Goal: Transaction & Acquisition: Purchase product/service

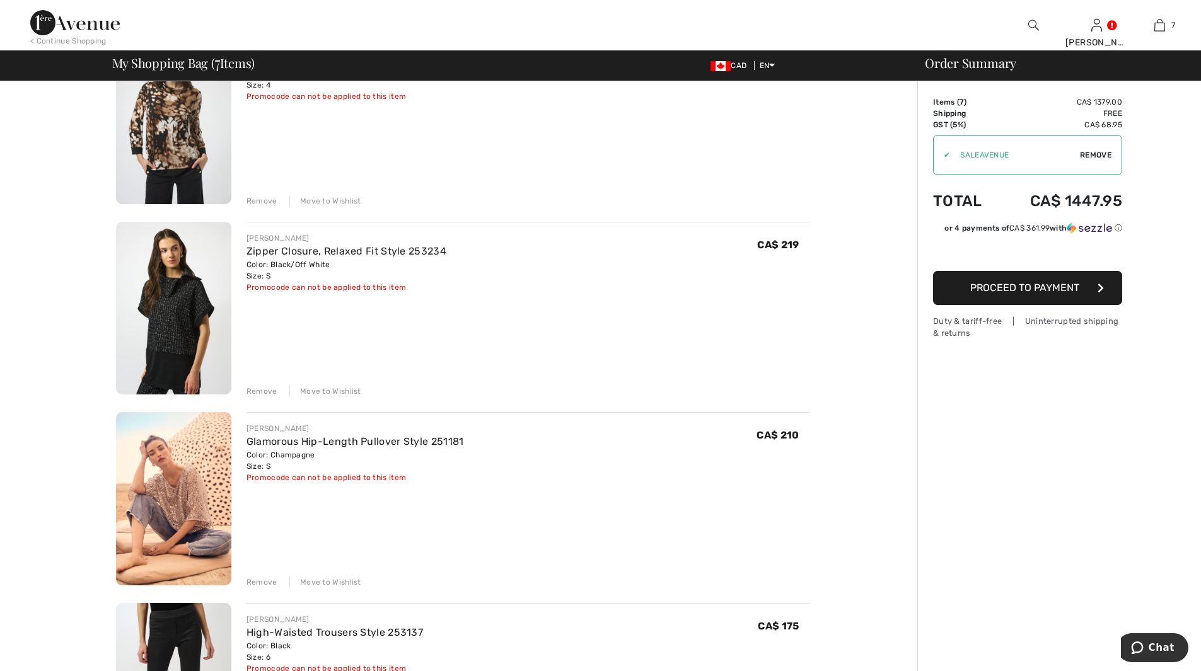
scroll to position [315, 0]
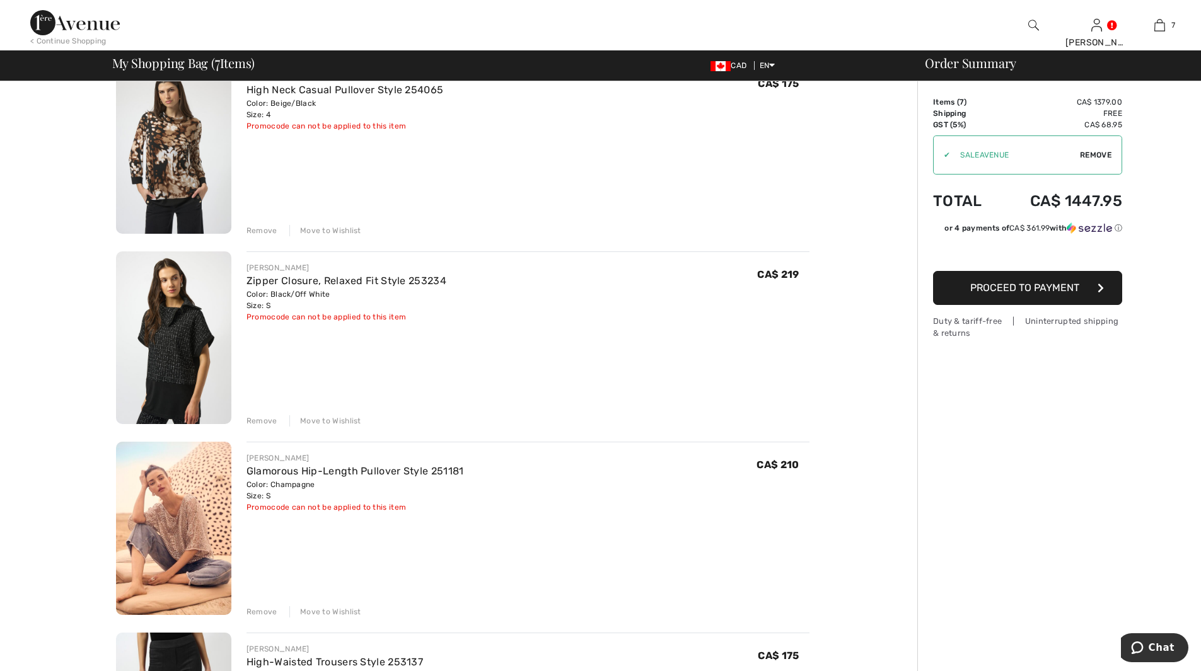
click at [193, 301] on img at bounding box center [173, 338] width 115 height 173
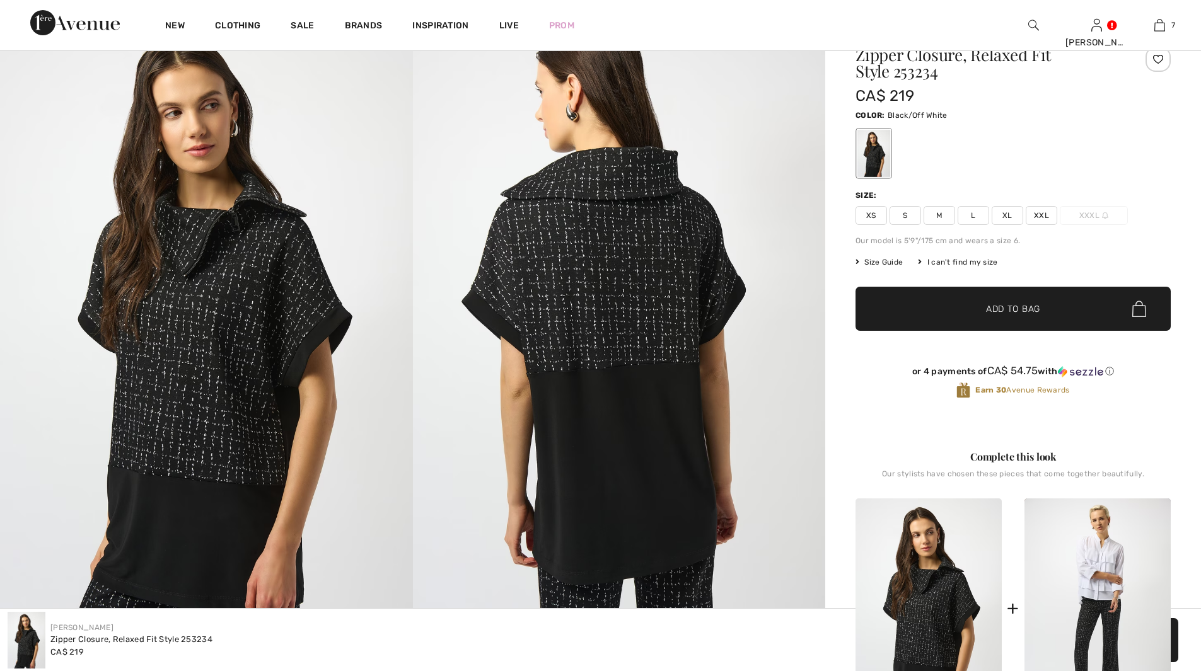
scroll to position [315, 0]
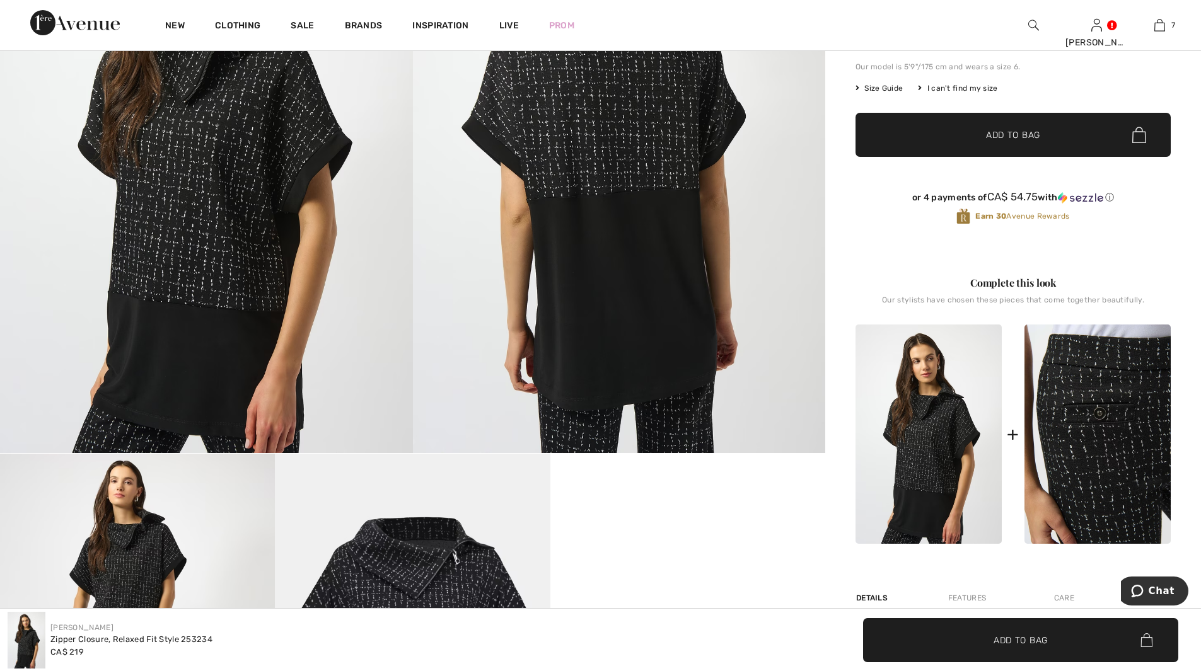
click at [1088, 455] on img at bounding box center [1097, 434] width 146 height 219
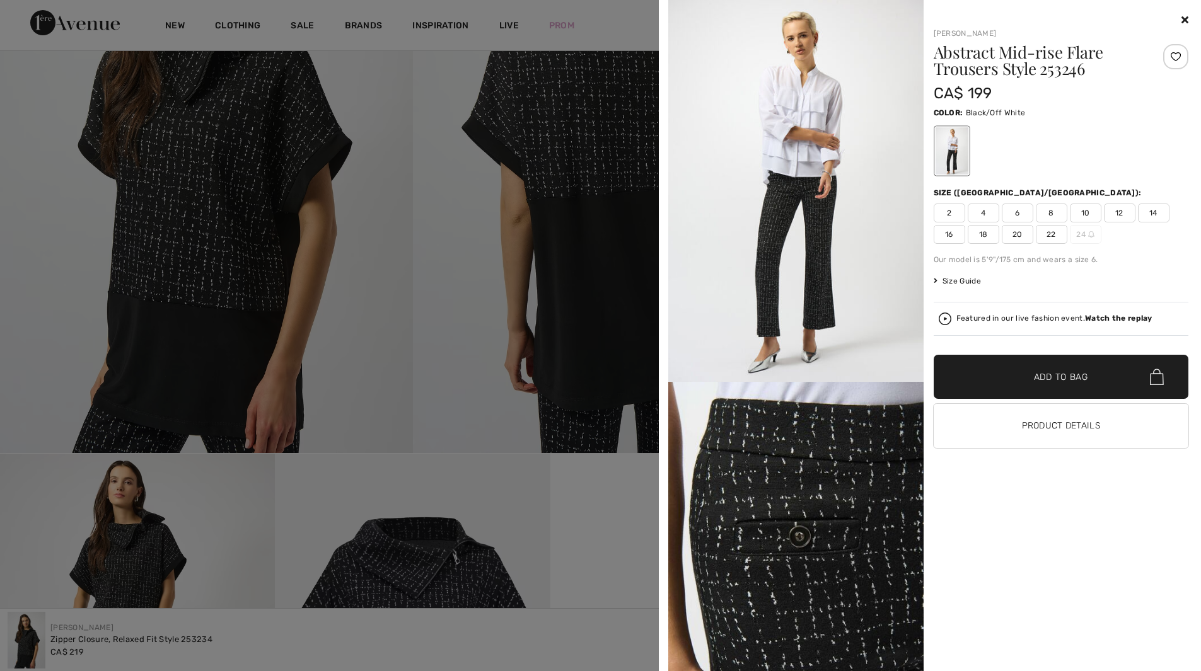
click at [1021, 212] on span "6" at bounding box center [1018, 213] width 32 height 19
click at [1022, 388] on span "✔ Added to Bag Add to Bag" at bounding box center [1061, 377] width 255 height 44
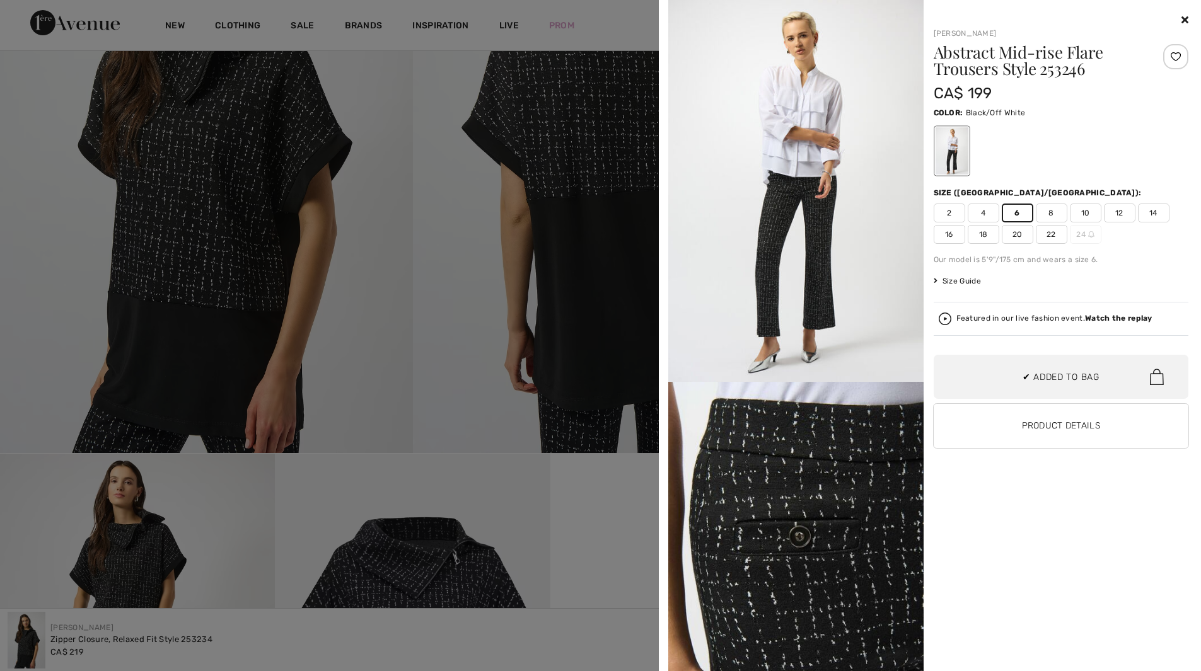
scroll to position [0, 0]
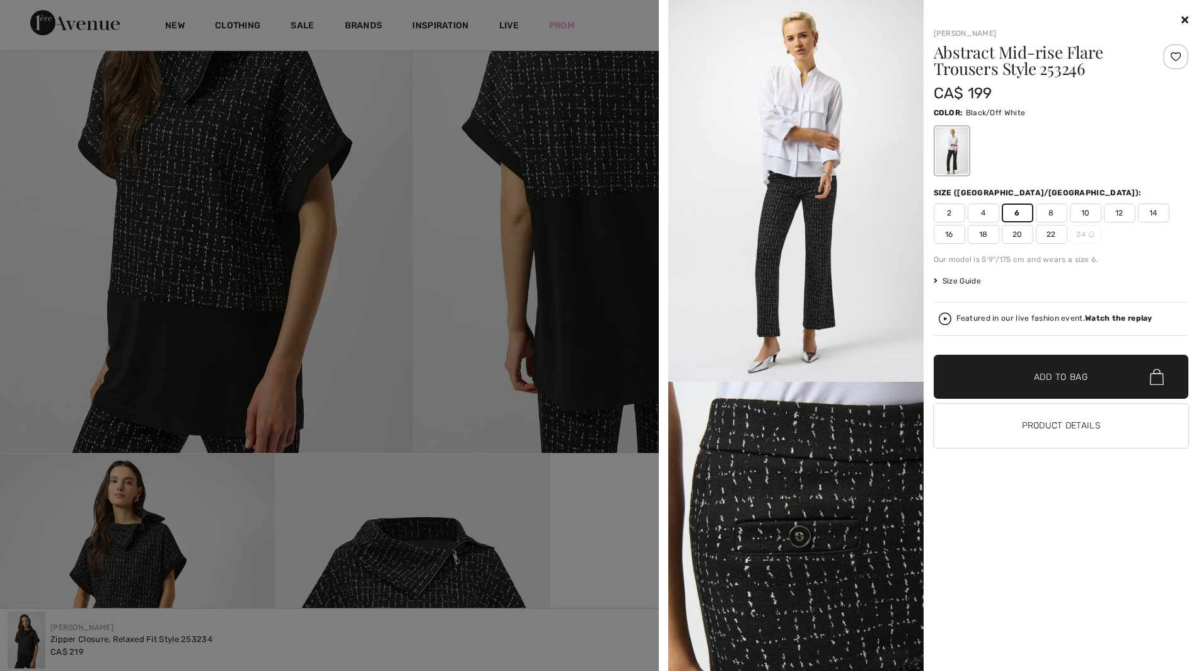
click at [1186, 18] on icon at bounding box center [1184, 19] width 7 height 10
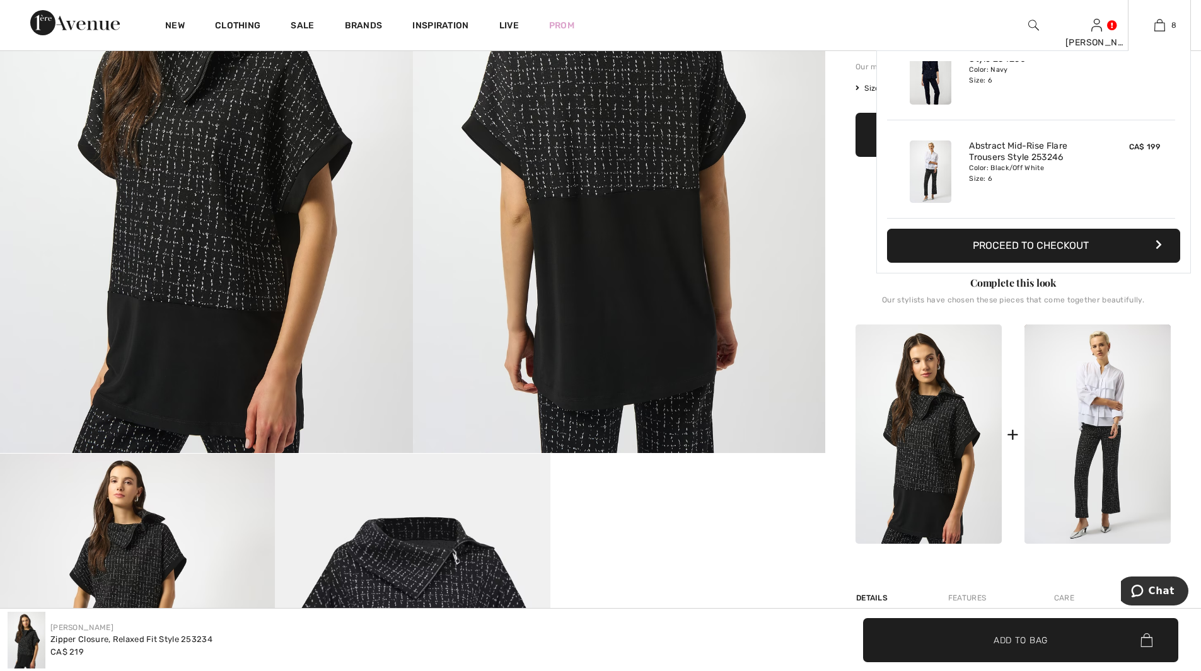
click at [1035, 251] on button "Proceed to Checkout" at bounding box center [1033, 246] width 293 height 34
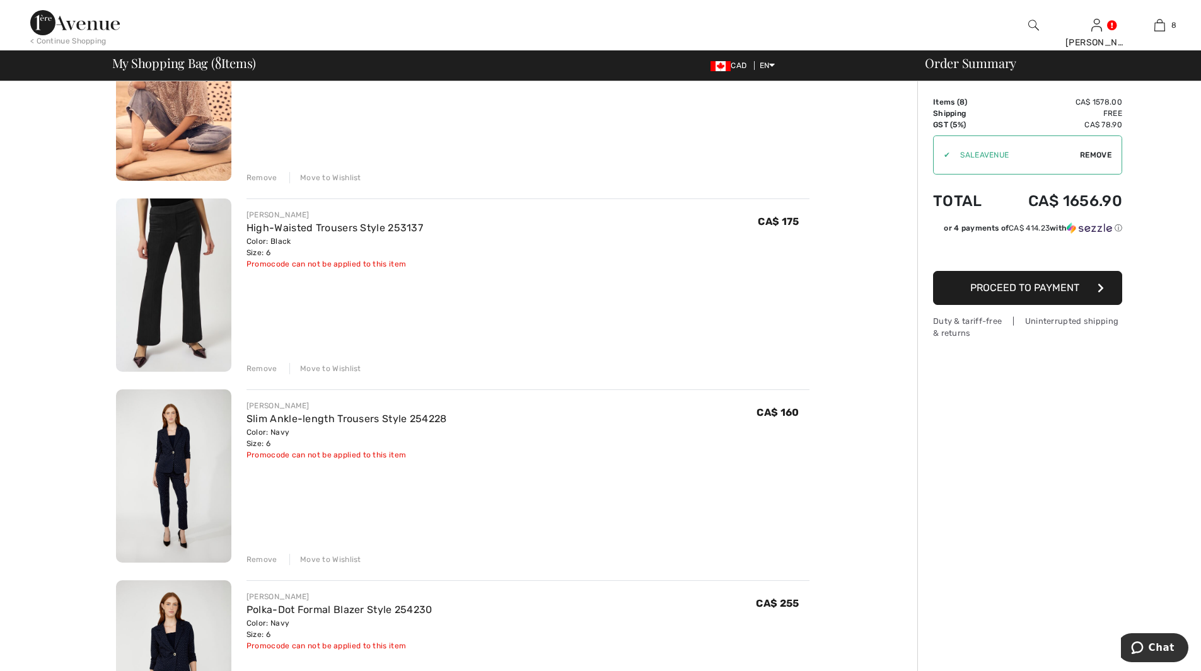
scroll to position [756, 0]
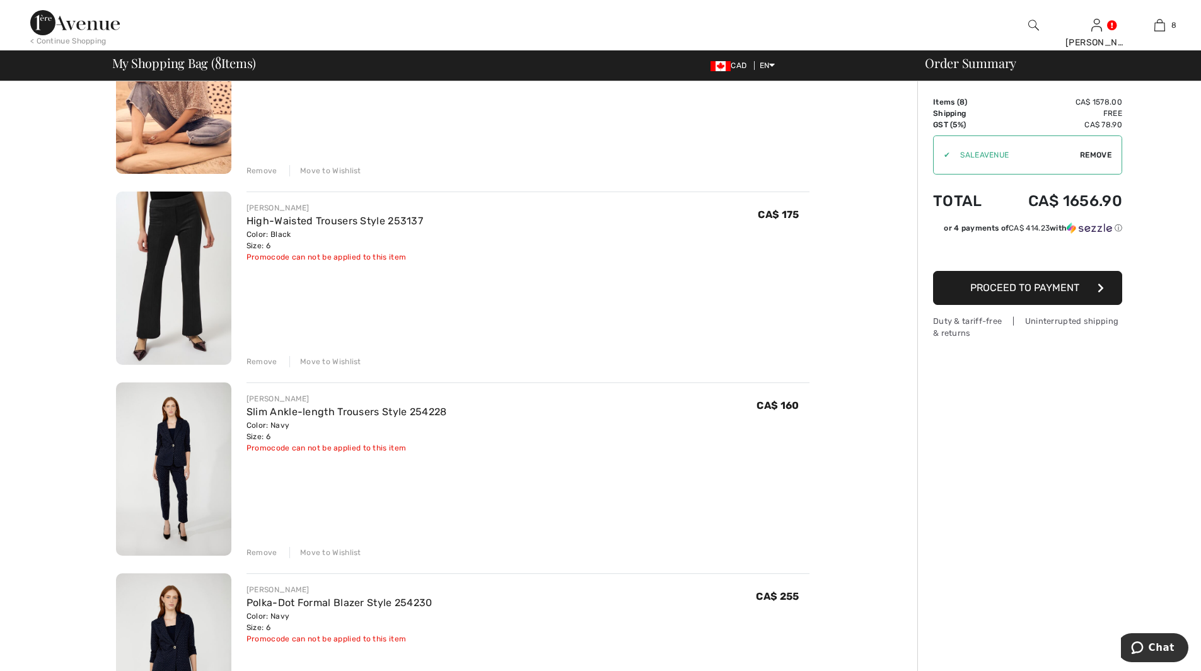
click at [269, 359] on div "Remove" at bounding box center [261, 361] width 31 height 11
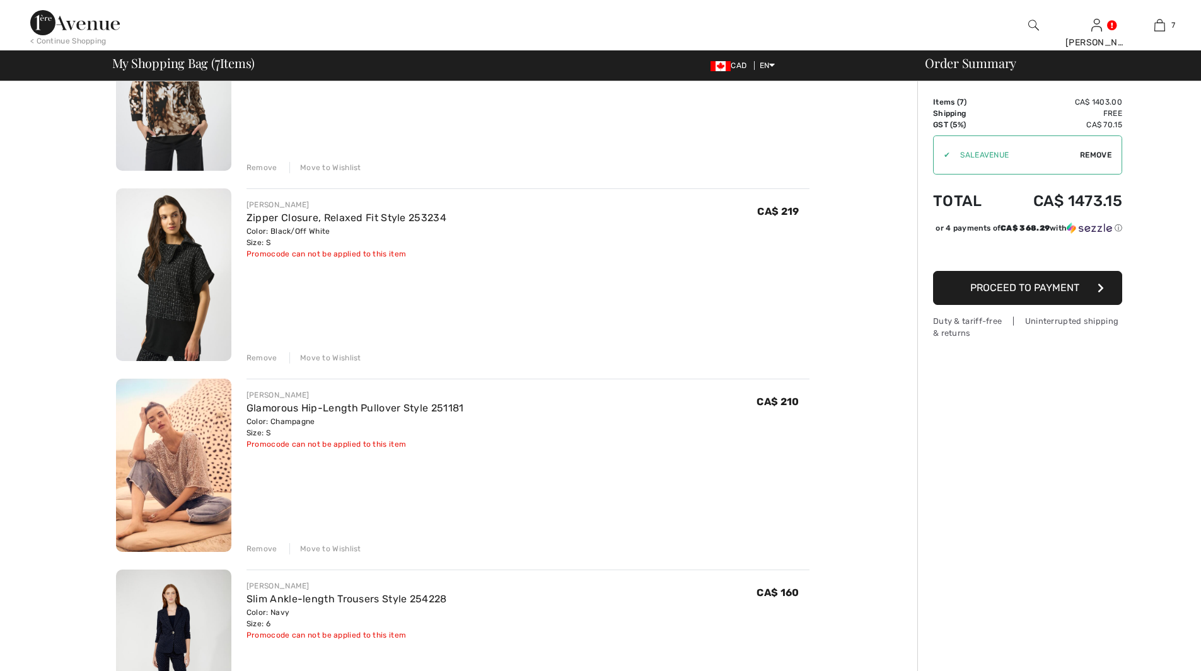
scroll to position [0, 0]
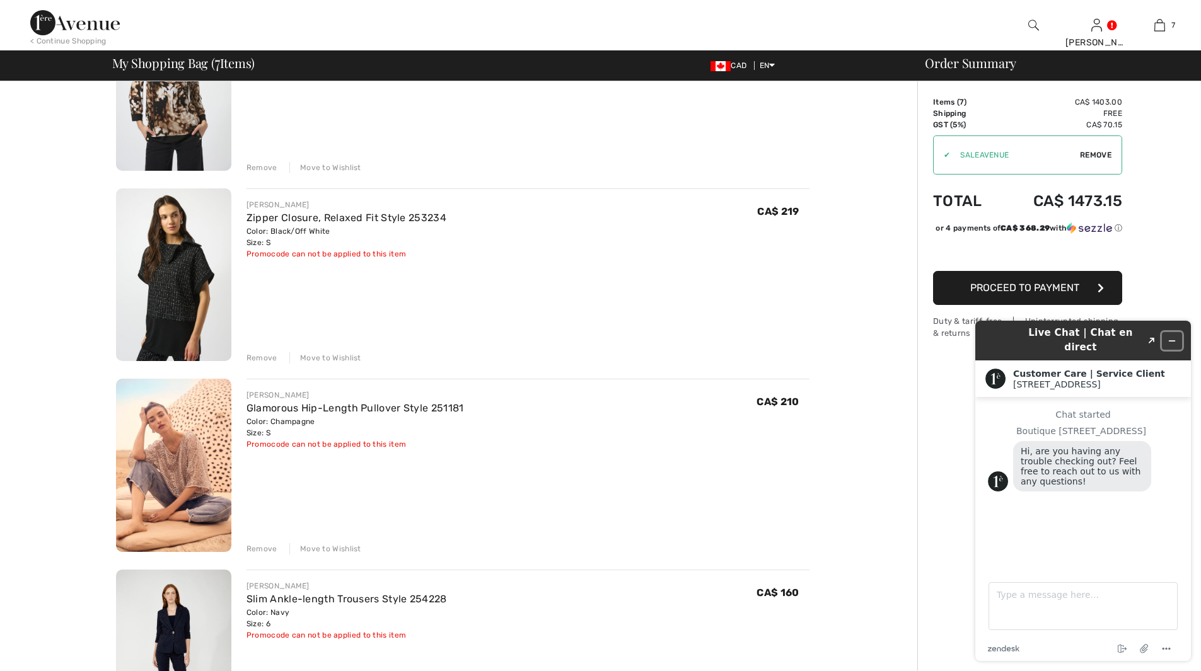
click at [1172, 337] on icon "Minimize widget" at bounding box center [1171, 341] width 9 height 9
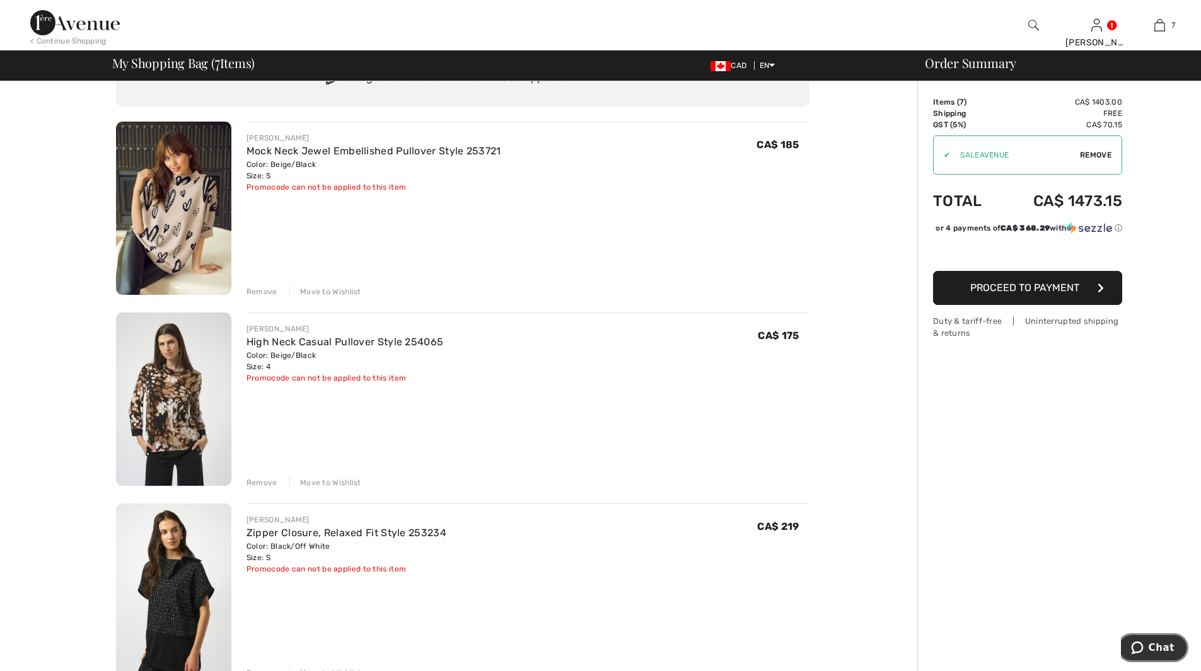
scroll to position [126, 0]
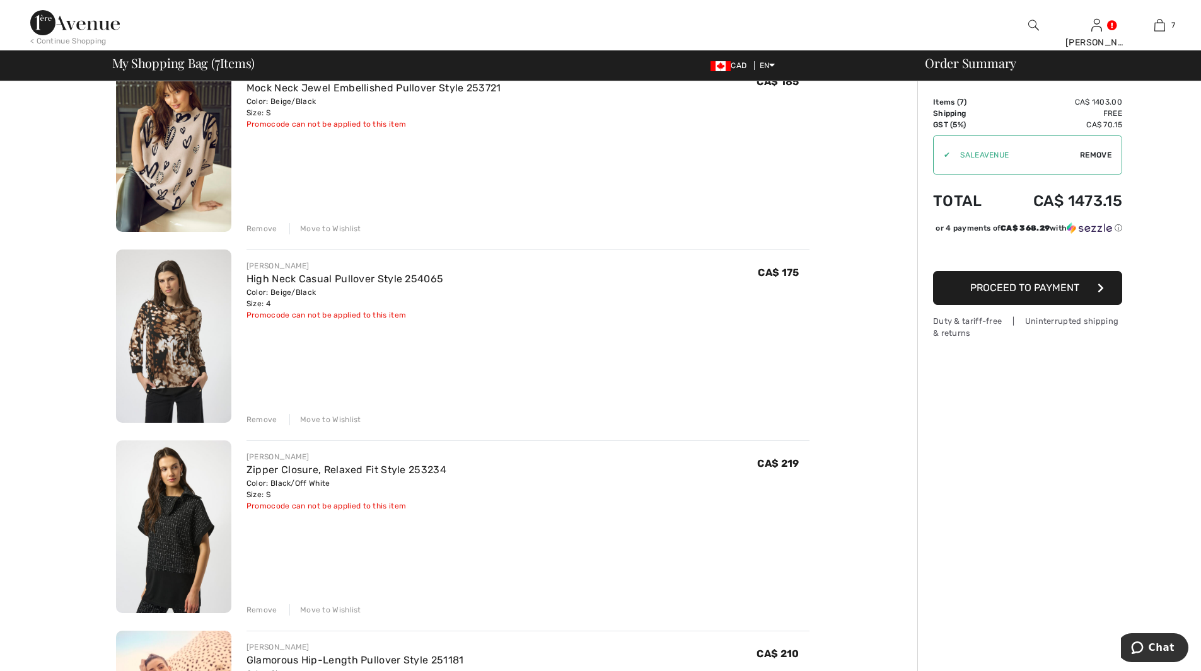
click at [194, 328] on img at bounding box center [173, 336] width 115 height 173
click at [174, 273] on img at bounding box center [173, 336] width 115 height 173
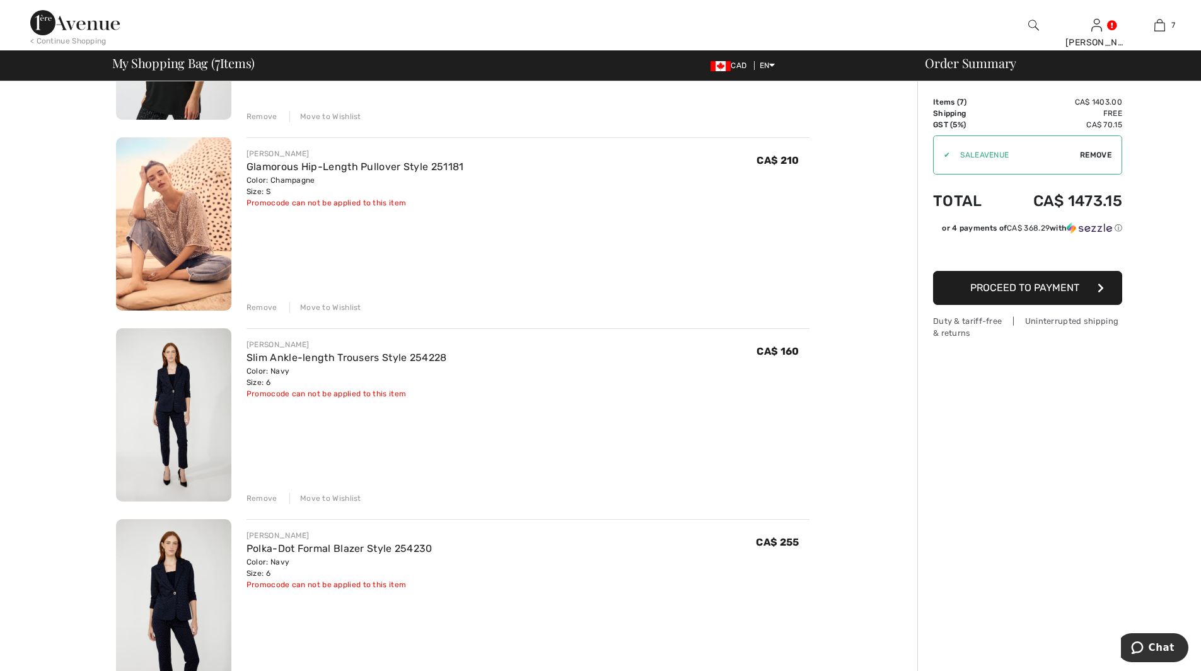
scroll to position [630, 0]
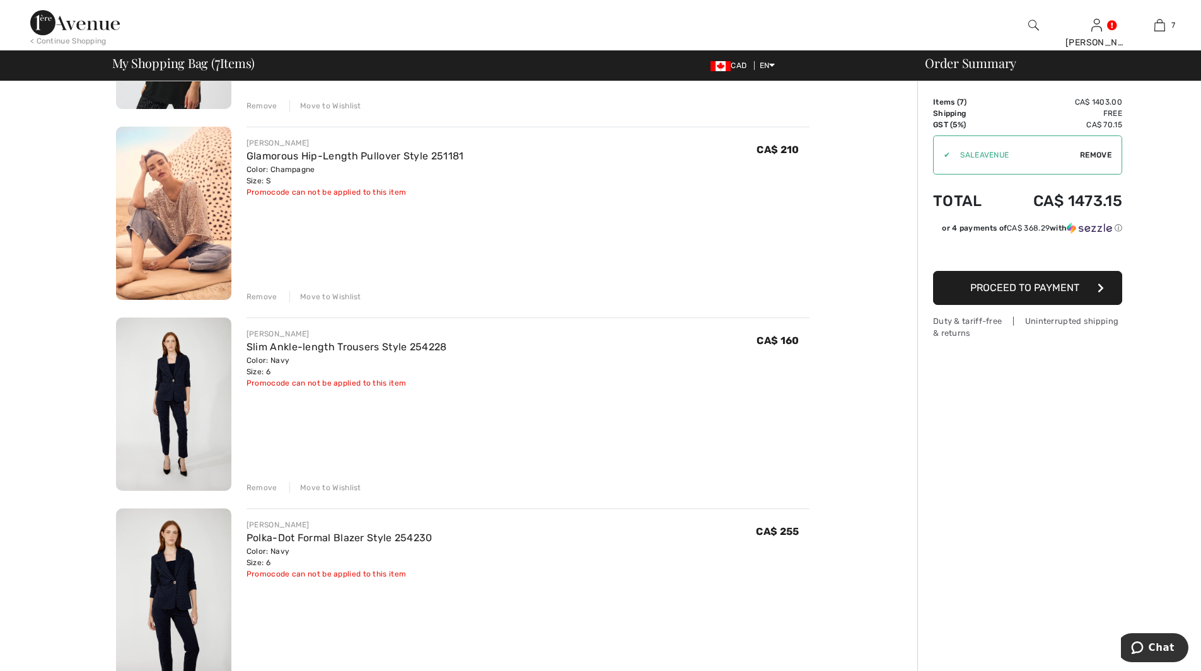
click at [181, 395] on img at bounding box center [173, 404] width 115 height 173
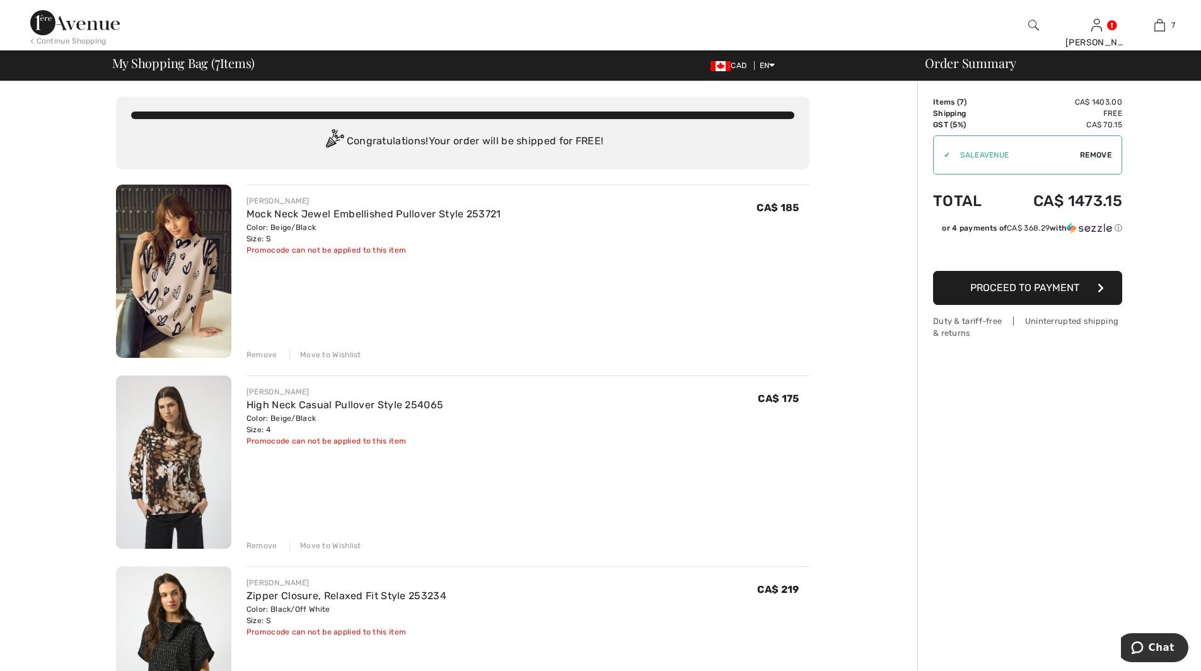
click at [253, 350] on div "Remove" at bounding box center [261, 354] width 31 height 11
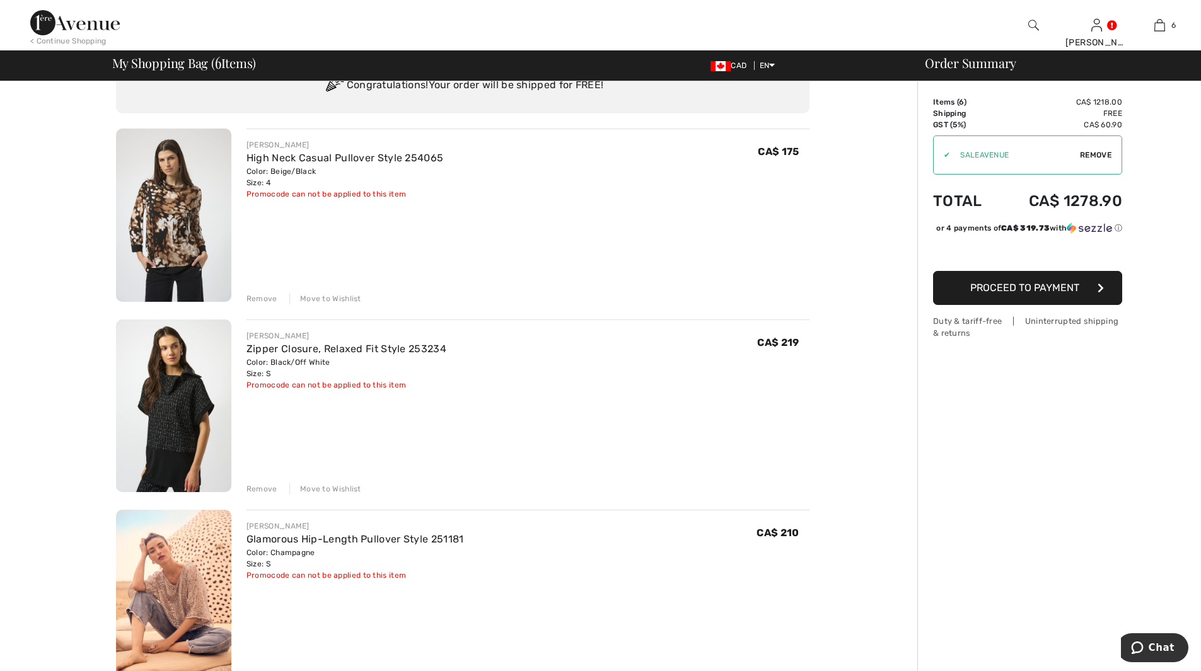
scroll to position [189, 0]
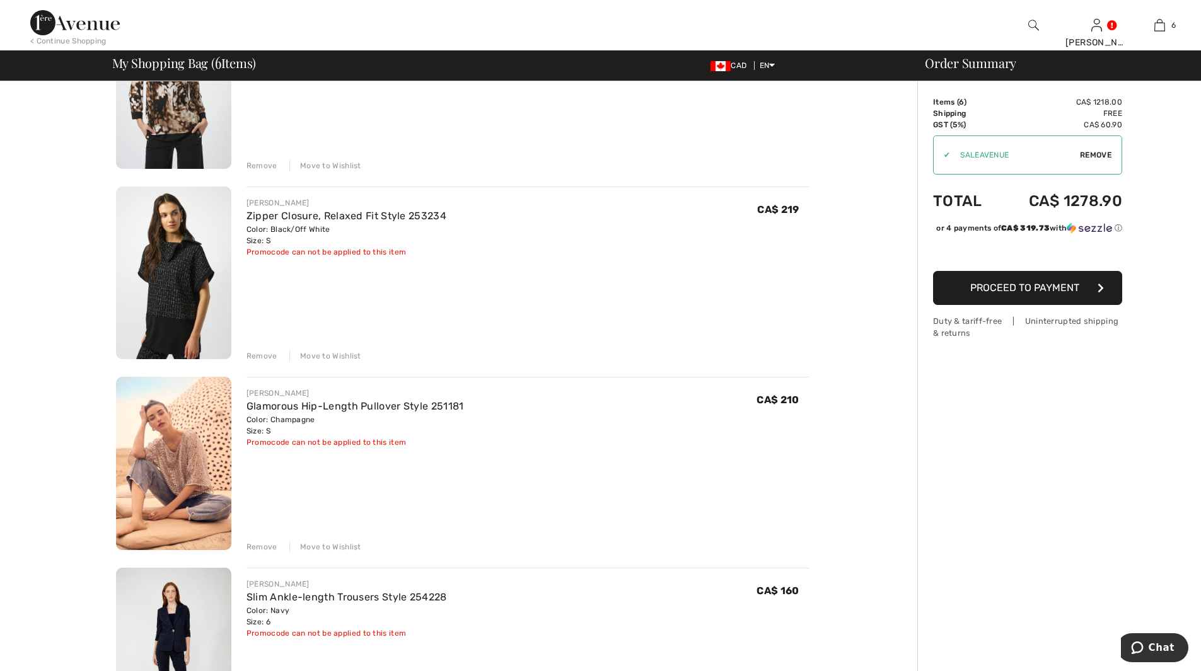
click at [183, 463] on img at bounding box center [173, 463] width 115 height 173
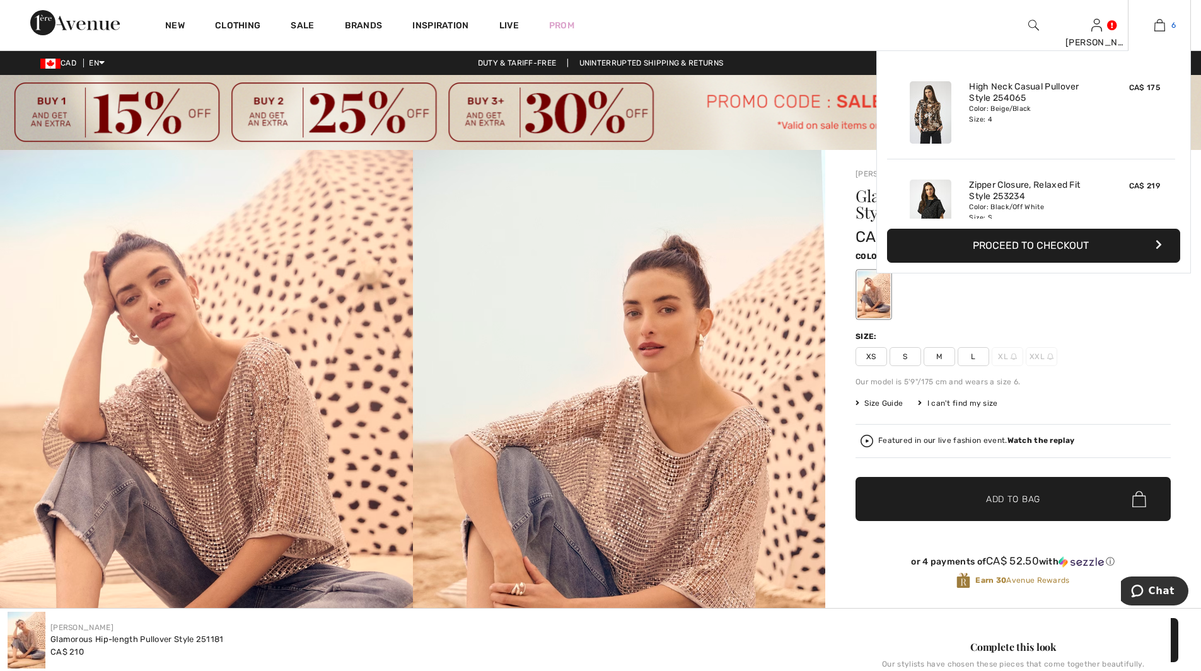
click at [1157, 26] on img at bounding box center [1159, 25] width 11 height 15
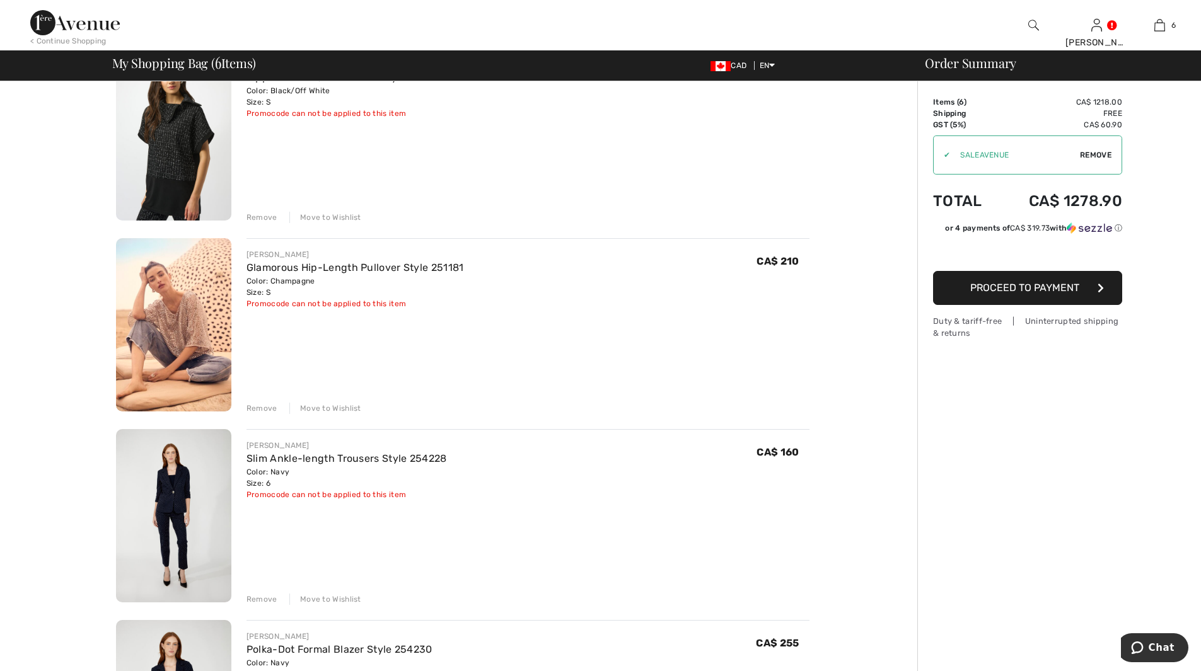
scroll to position [315, 0]
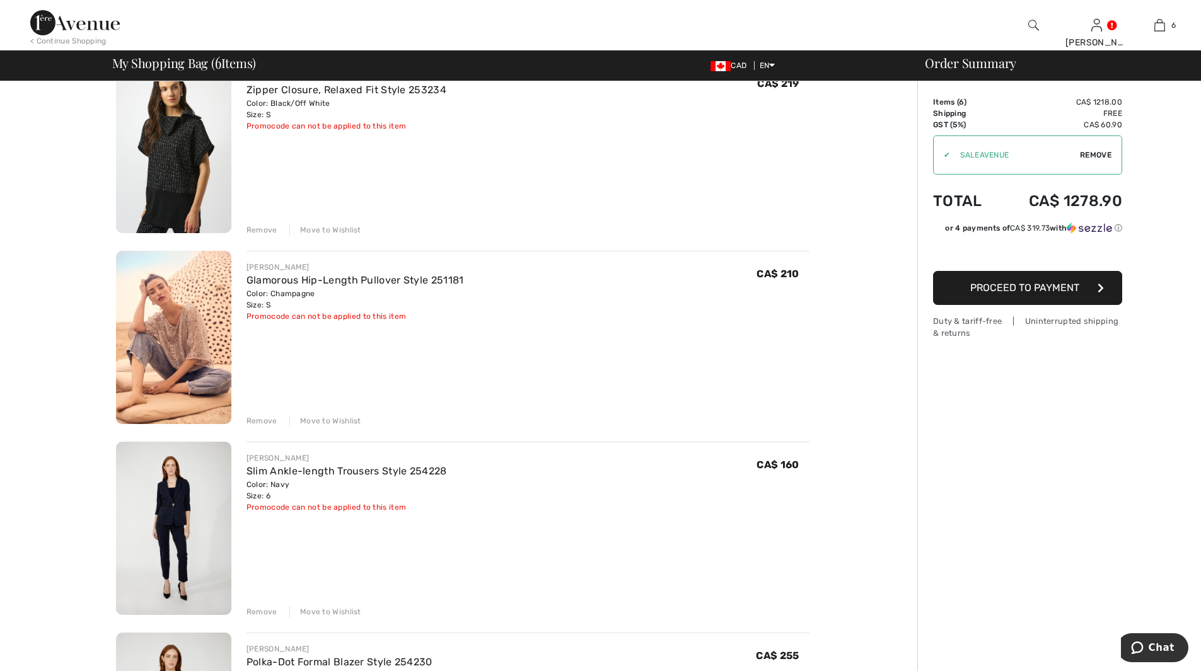
click at [258, 419] on div "Remove" at bounding box center [261, 420] width 31 height 11
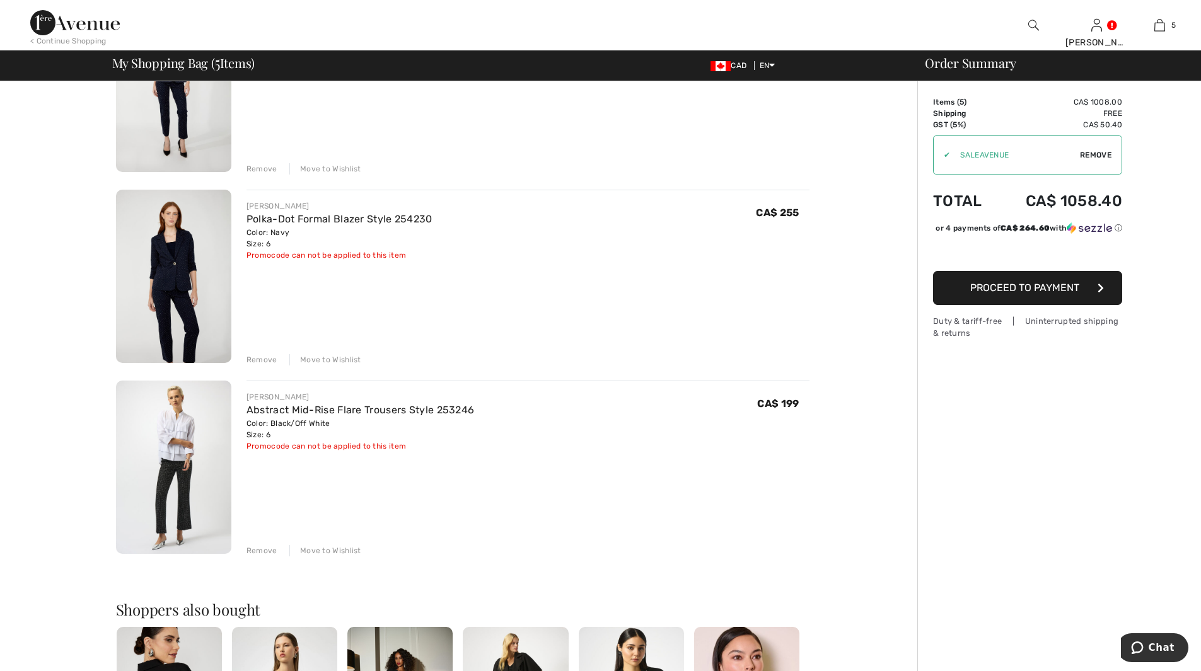
scroll to position [693, 0]
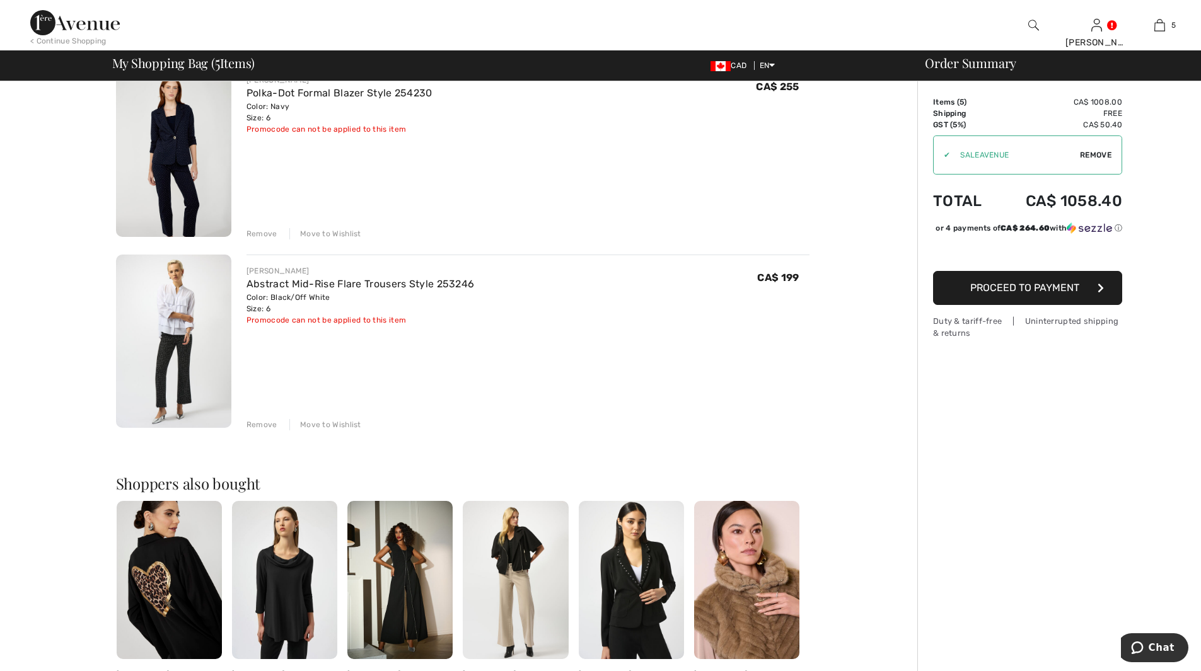
click at [1036, 294] on span "Proceed to Payment" at bounding box center [1024, 288] width 109 height 12
